Goal: Information Seeking & Learning: Learn about a topic

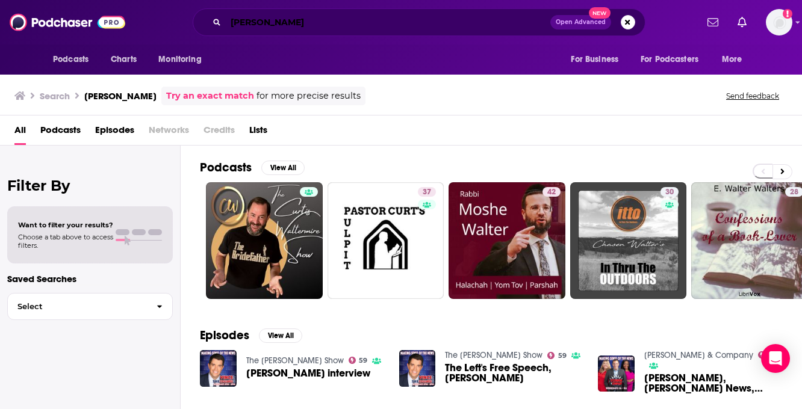
click at [278, 25] on input "[PERSON_NAME]" at bounding box center [388, 22] width 324 height 19
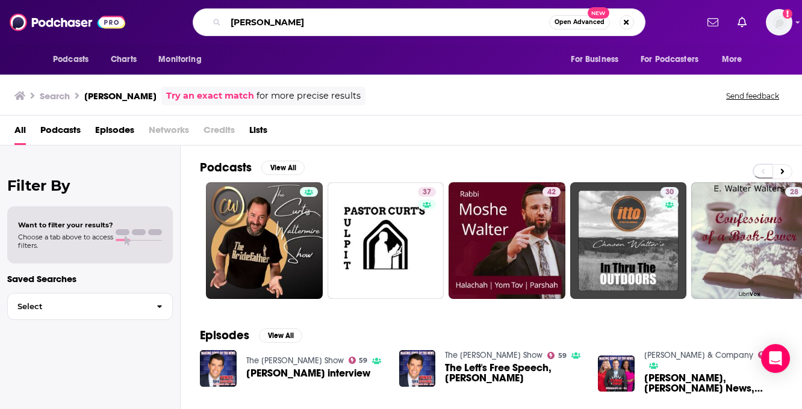
click at [278, 25] on input "[PERSON_NAME]" at bounding box center [387, 22] width 323 height 19
type input "[PERSON_NAME]"
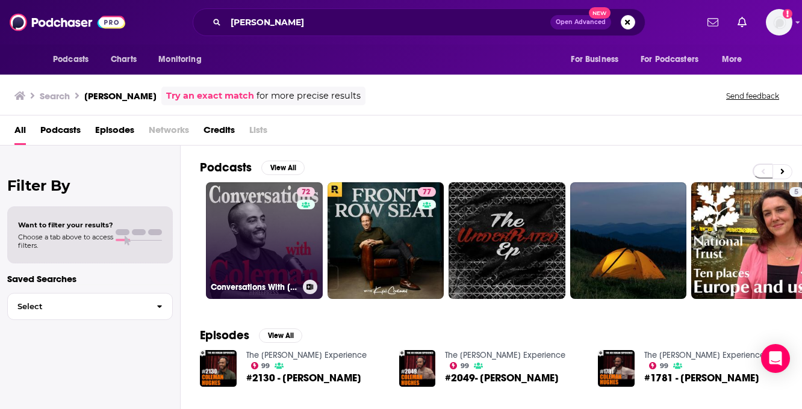
click at [265, 221] on link "72 Conversations With [PERSON_NAME]" at bounding box center [264, 240] width 117 height 117
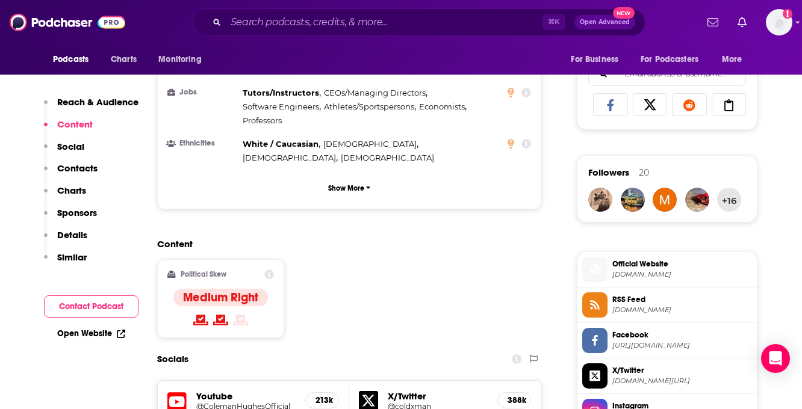
scroll to position [771, 0]
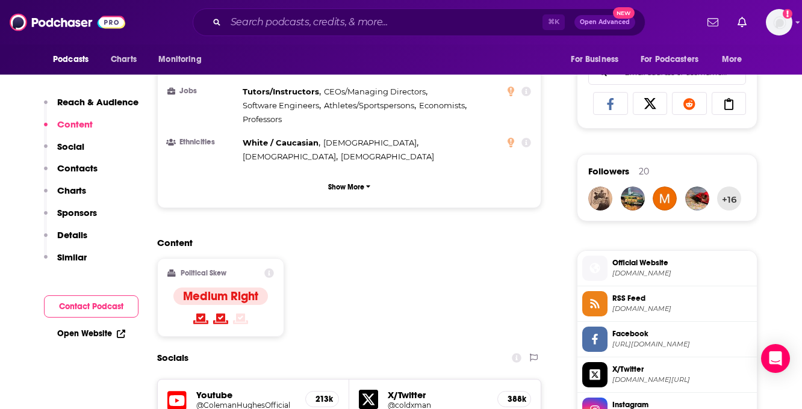
click at [214, 401] on h5 "@ColemanHughesOfficial" at bounding box center [245, 405] width 99 height 9
